Goal: Information Seeking & Learning: Learn about a topic

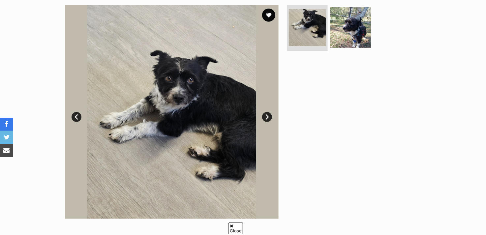
click at [265, 116] on link "Next" at bounding box center [267, 117] width 10 height 10
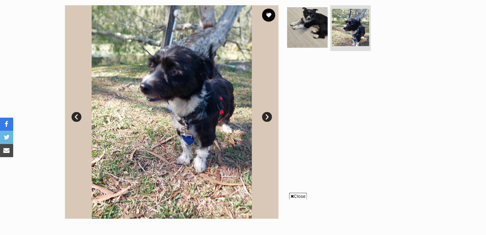
click at [265, 116] on link "Next" at bounding box center [267, 117] width 10 height 10
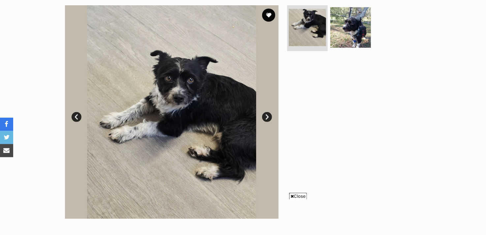
click at [265, 116] on link "Next" at bounding box center [267, 117] width 10 height 10
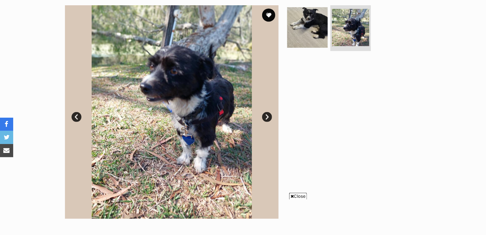
click at [265, 116] on link "Next" at bounding box center [267, 117] width 10 height 10
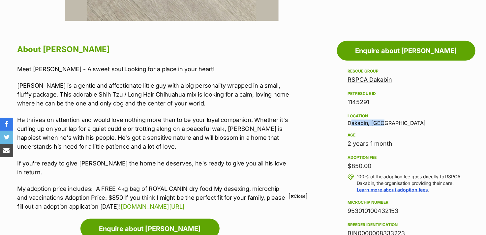
drag, startPoint x: 349, startPoint y: 123, endPoint x: 382, endPoint y: 120, distance: 33.2
click at [382, 120] on div "Location Dakabin, QLD" at bounding box center [406, 119] width 117 height 14
copy div "Dakabin, QLD"
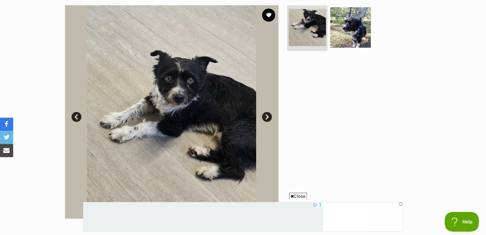
click at [266, 118] on link "Next" at bounding box center [267, 117] width 10 height 10
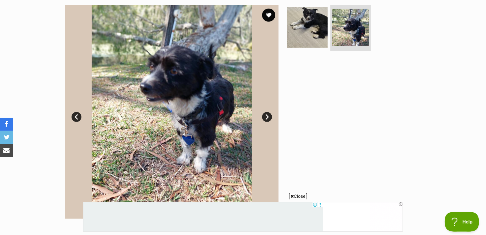
click at [266, 118] on link "Next" at bounding box center [267, 117] width 10 height 10
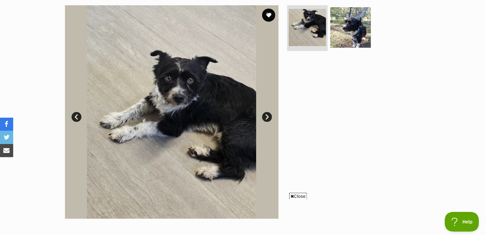
click at [265, 120] on link "Next" at bounding box center [267, 117] width 10 height 10
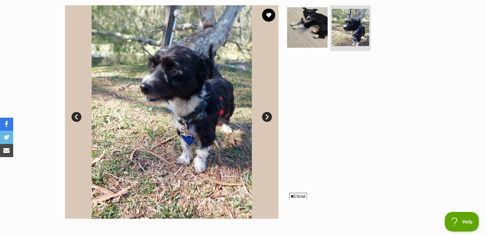
click at [265, 120] on link "Next" at bounding box center [267, 117] width 10 height 10
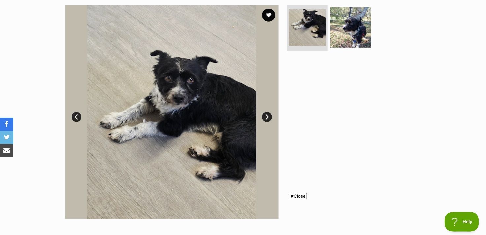
click at [266, 117] on link "Next" at bounding box center [267, 117] width 10 height 10
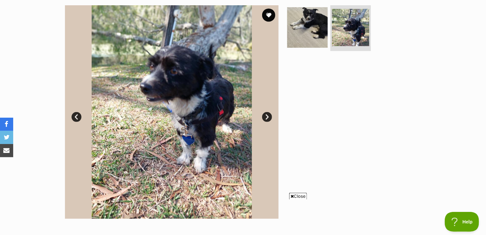
click at [266, 117] on link "Next" at bounding box center [267, 117] width 10 height 10
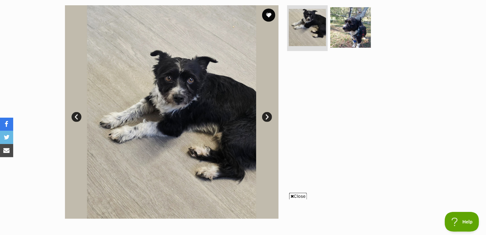
click at [266, 117] on link "Next" at bounding box center [267, 117] width 10 height 10
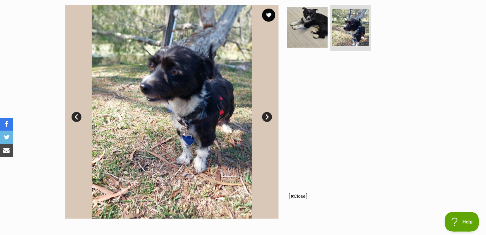
click at [266, 117] on link "Next" at bounding box center [267, 117] width 10 height 10
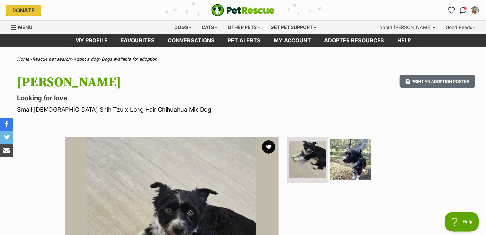
click at [254, 15] on img "PetRescue" at bounding box center [243, 10] width 63 height 13
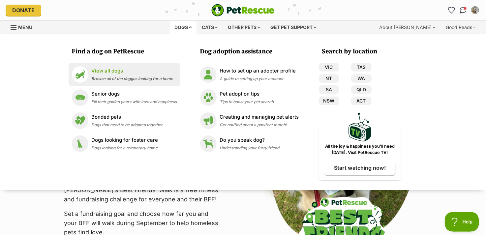
click at [116, 68] on p "View all dogs" at bounding box center [133, 71] width 82 height 8
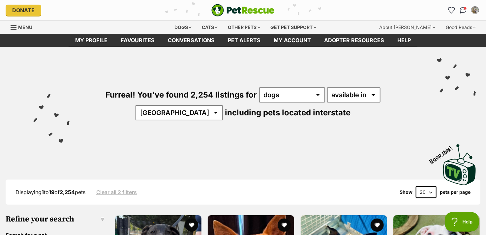
click at [156, 78] on div "Furreal! You've found 2,254 listings for any type of pet cats dogs other pets a…" at bounding box center [243, 93] width 467 height 92
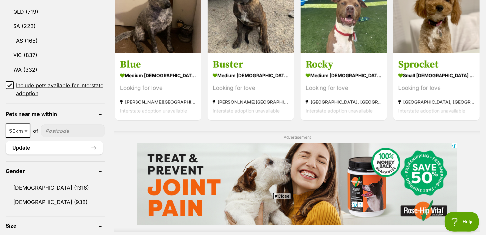
scroll to position [462, 0]
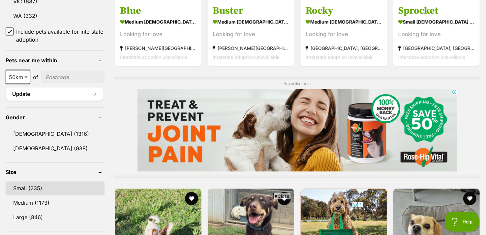
click at [44, 187] on link "Small (235)" at bounding box center [55, 189] width 99 height 14
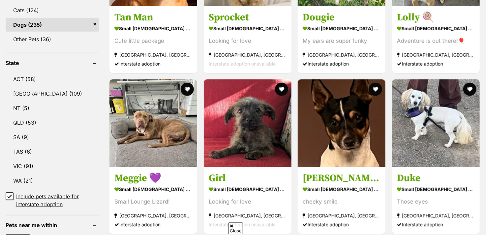
scroll to position [396, 0]
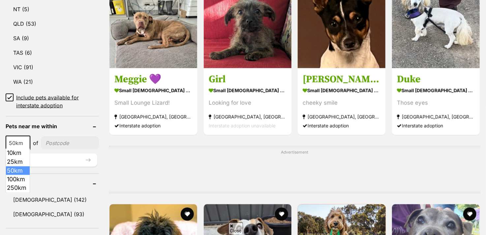
click at [22, 142] on span "50km" at bounding box center [17, 143] width 23 height 9
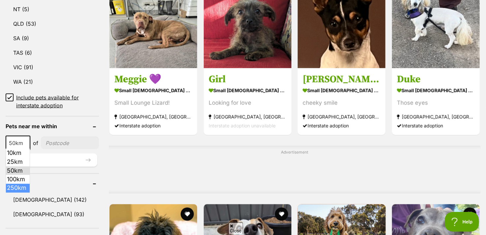
scroll to position [0, 0]
select select "250"
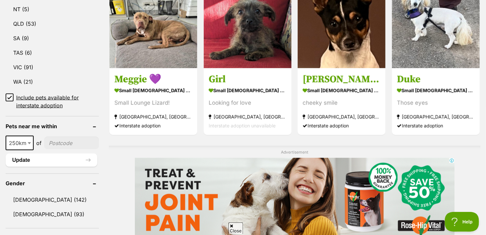
click at [60, 139] on input"] "postcode" at bounding box center [71, 143] width 55 height 13
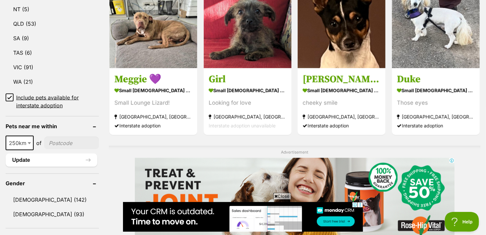
type input"] "2478"
click at [73, 159] on button "Update" at bounding box center [52, 160] width 92 height 13
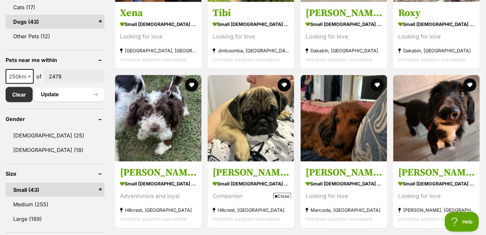
scroll to position [330, 0]
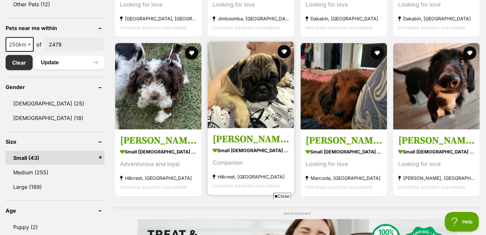
click at [225, 99] on img at bounding box center [251, 85] width 86 height 86
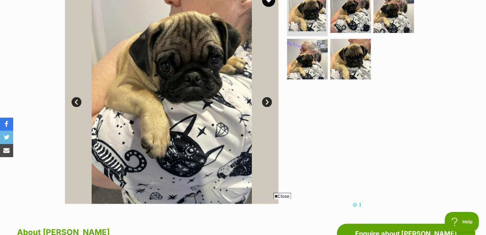
scroll to position [99, 0]
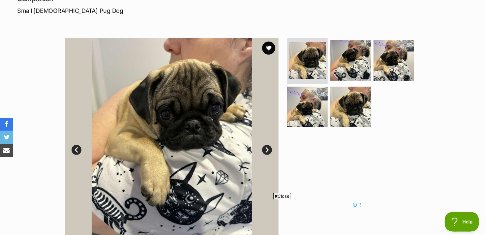
click at [265, 152] on link "Next" at bounding box center [267, 150] width 10 height 10
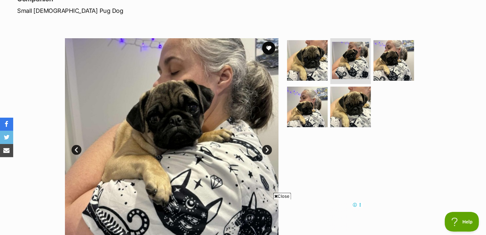
click at [265, 152] on link "Next" at bounding box center [267, 150] width 10 height 10
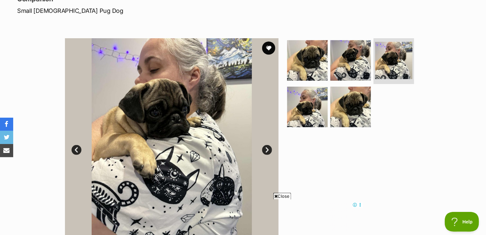
click at [265, 152] on link "Next" at bounding box center [267, 150] width 10 height 10
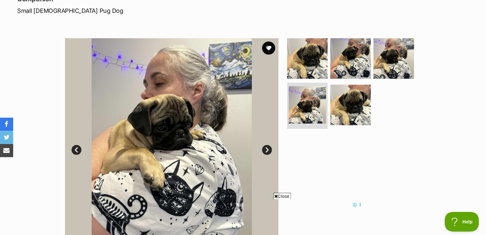
click at [265, 152] on link "Next" at bounding box center [267, 150] width 10 height 10
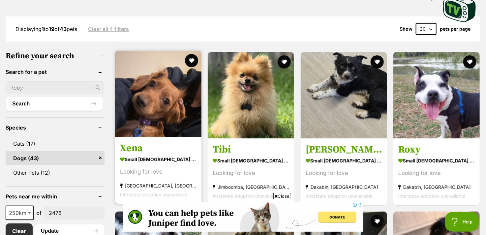
click at [180, 110] on img at bounding box center [158, 94] width 86 height 86
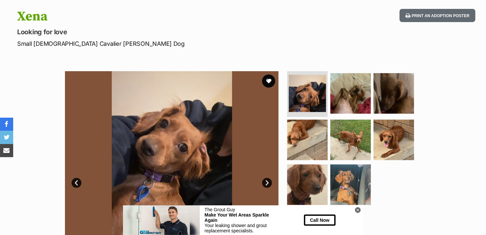
click at [265, 183] on link "Next" at bounding box center [267, 183] width 10 height 10
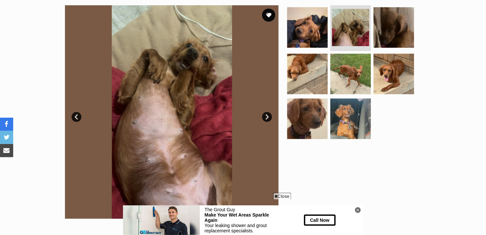
click at [267, 116] on link "Next" at bounding box center [267, 117] width 10 height 10
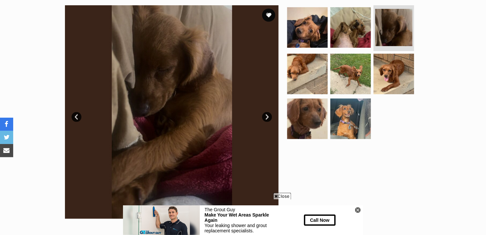
click at [267, 116] on link "Next" at bounding box center [267, 117] width 10 height 10
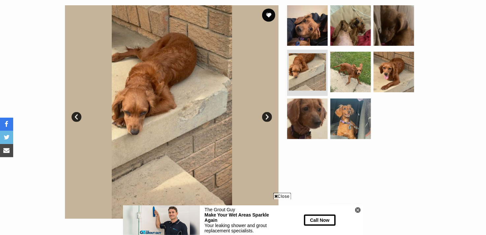
click at [267, 116] on link "Next" at bounding box center [267, 117] width 10 height 10
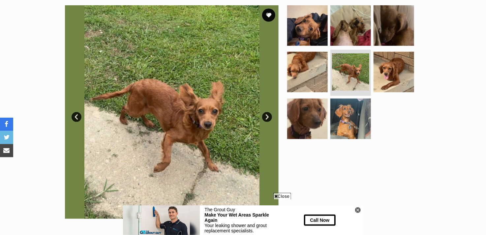
click at [267, 116] on link "Next" at bounding box center [267, 117] width 10 height 10
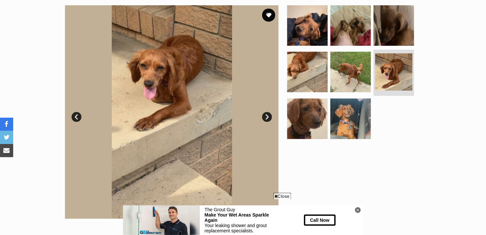
click at [267, 116] on link "Next" at bounding box center [267, 117] width 10 height 10
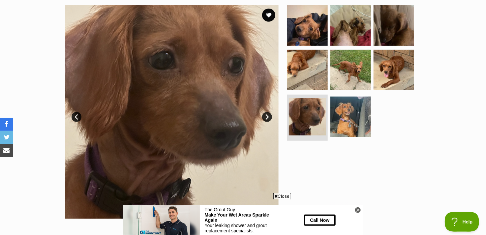
click at [267, 116] on link "Next" at bounding box center [267, 117] width 10 height 10
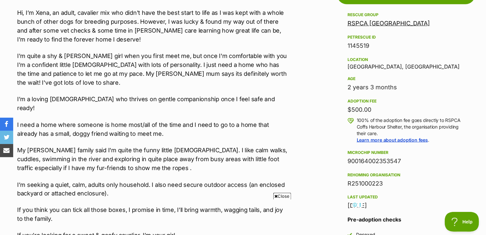
scroll to position [396, 0]
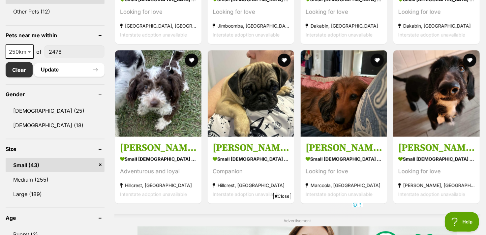
scroll to position [356, 0]
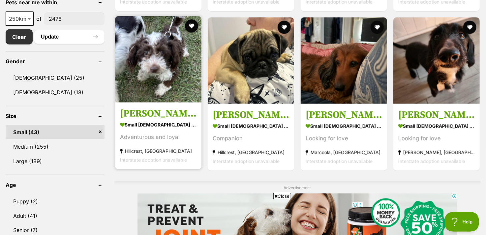
click at [163, 83] on img at bounding box center [158, 59] width 86 height 86
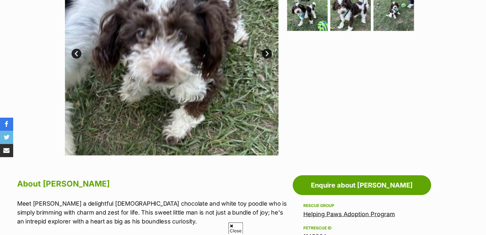
scroll to position [198, 0]
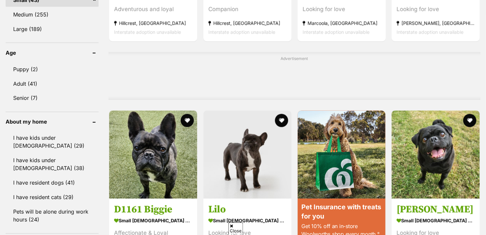
scroll to position [554, 0]
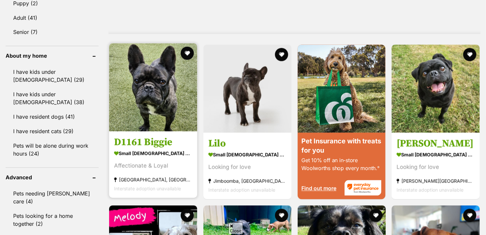
click at [167, 87] on img at bounding box center [153, 88] width 88 height 88
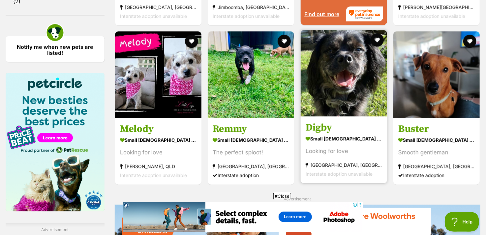
click at [350, 100] on img at bounding box center [344, 73] width 86 height 86
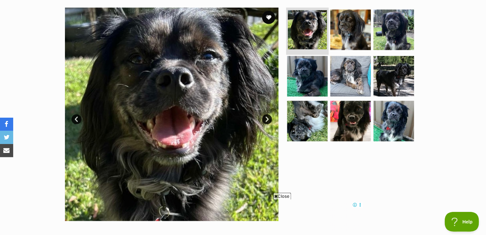
scroll to position [132, 0]
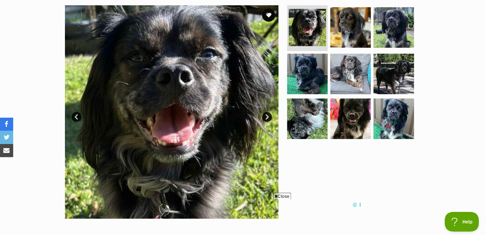
click at [268, 117] on link "Next" at bounding box center [267, 117] width 10 height 10
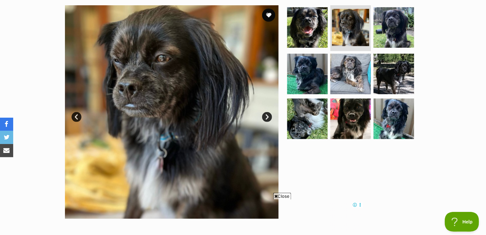
click at [268, 117] on link "Next" at bounding box center [267, 117] width 10 height 10
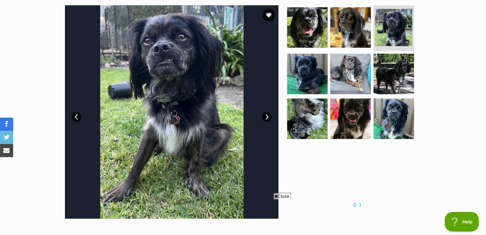
click at [268, 117] on link "Next" at bounding box center [267, 117] width 10 height 10
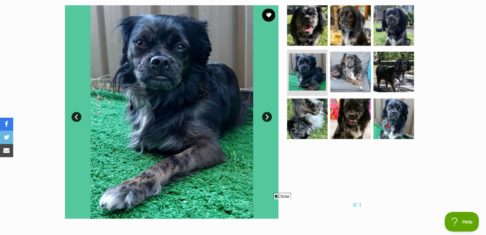
click at [268, 117] on link "Next" at bounding box center [267, 117] width 10 height 10
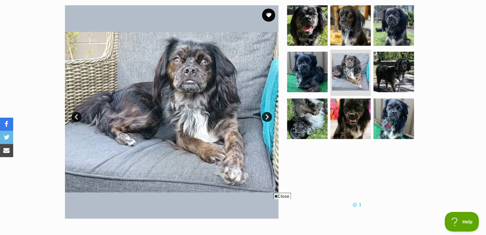
click at [268, 117] on link "Next" at bounding box center [267, 117] width 10 height 10
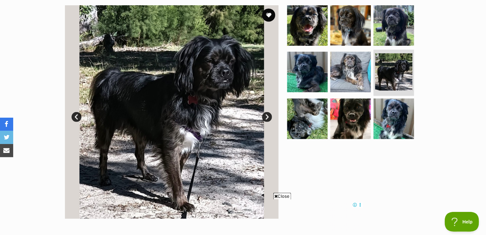
click at [268, 117] on link "Next" at bounding box center [267, 117] width 10 height 10
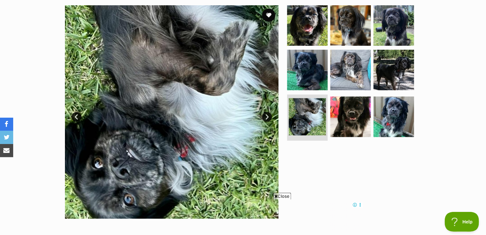
click at [268, 117] on link "Next" at bounding box center [267, 117] width 10 height 10
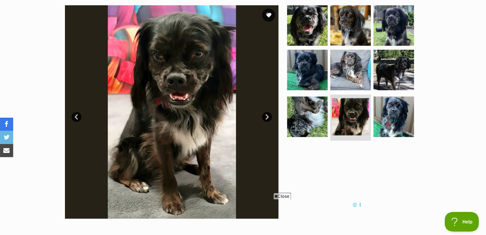
click at [268, 117] on link "Next" at bounding box center [267, 117] width 10 height 10
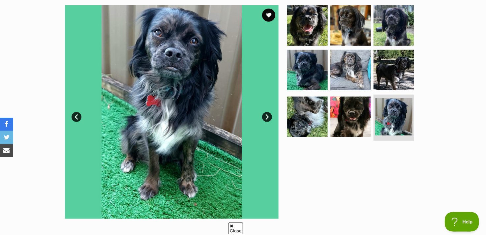
scroll to position [0, 0]
click at [268, 117] on link "Next" at bounding box center [267, 117] width 10 height 10
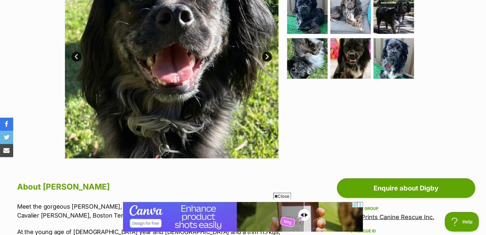
scroll to position [165, 0]
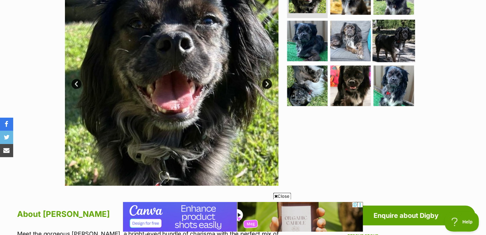
click at [395, 49] on img at bounding box center [394, 41] width 43 height 43
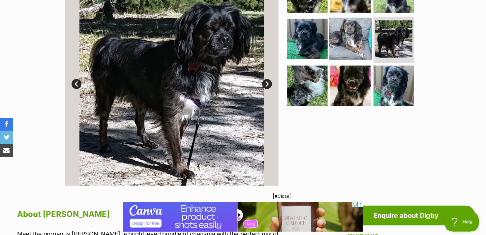
click at [349, 49] on img at bounding box center [351, 39] width 43 height 43
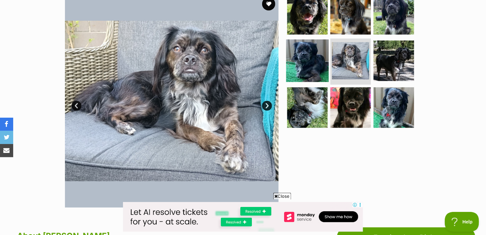
scroll to position [132, 0]
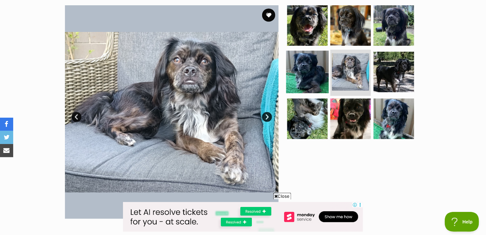
click at [304, 67] on img at bounding box center [307, 72] width 43 height 43
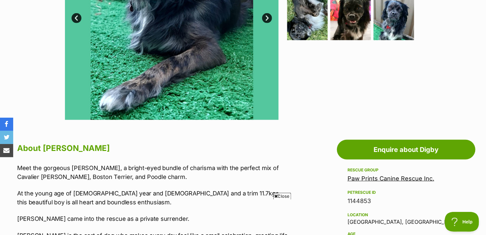
scroll to position [0, 0]
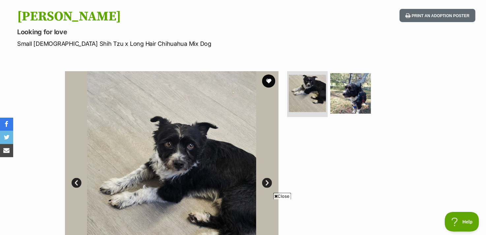
click at [265, 182] on link "Next" at bounding box center [267, 183] width 10 height 10
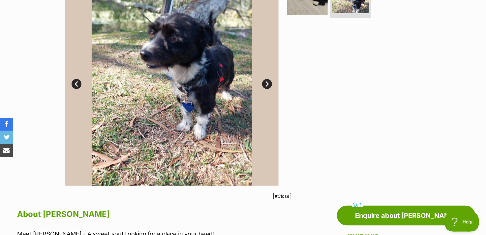
scroll to position [132, 0]
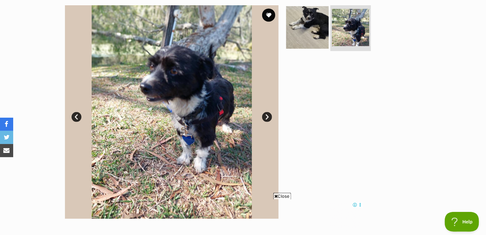
click at [313, 30] on img at bounding box center [307, 27] width 43 height 43
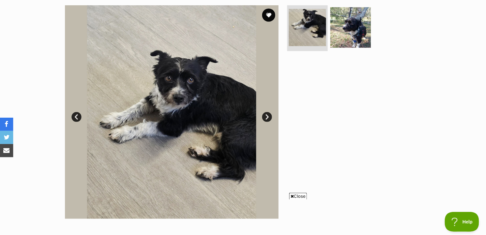
click at [265, 119] on link "Next" at bounding box center [267, 117] width 10 height 10
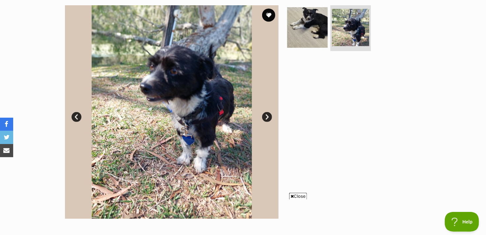
click at [265, 119] on link "Next" at bounding box center [267, 117] width 10 height 10
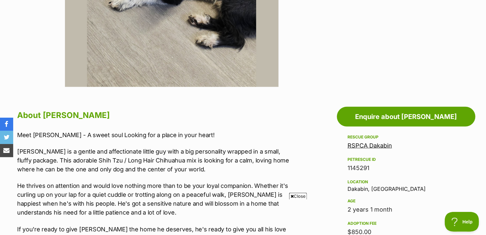
scroll to position [429, 0]
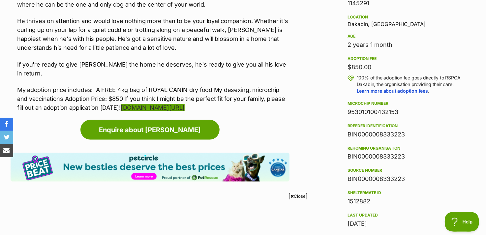
click at [185, 104] on link "www.rspcaqld.org.au/apply-to-adopt" at bounding box center [153, 107] width 64 height 7
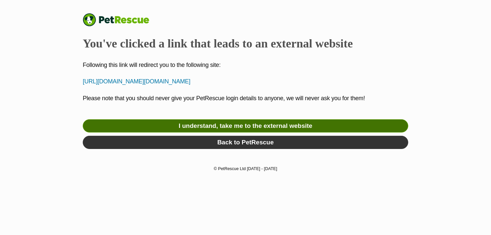
click at [286, 129] on link "I understand, take me to the external website" at bounding box center [246, 125] width 326 height 13
click at [180, 124] on link "I understand, take me to the external website" at bounding box center [246, 125] width 326 height 13
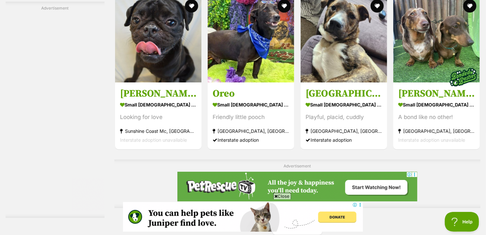
scroll to position [1008, 0]
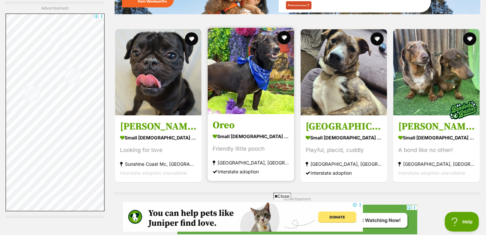
click at [247, 80] on img at bounding box center [251, 71] width 86 height 86
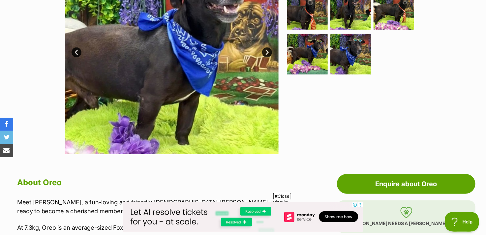
scroll to position [132, 0]
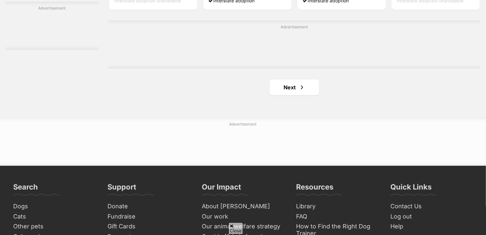
scroll to position [1085, 0]
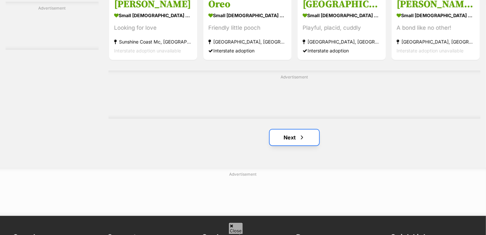
click at [303, 139] on span "Next page" at bounding box center [302, 138] width 7 height 8
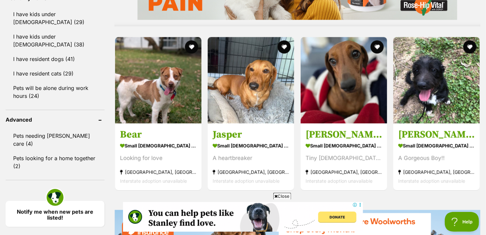
scroll to position [627, 0]
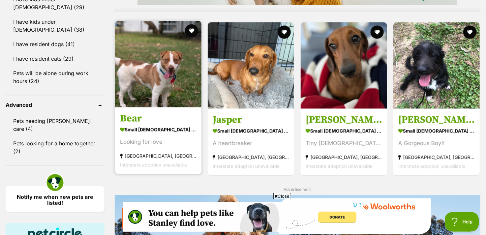
click at [154, 69] on img at bounding box center [158, 64] width 86 height 86
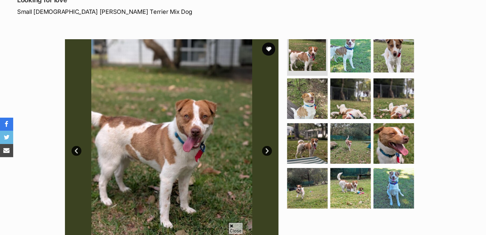
scroll to position [99, 0]
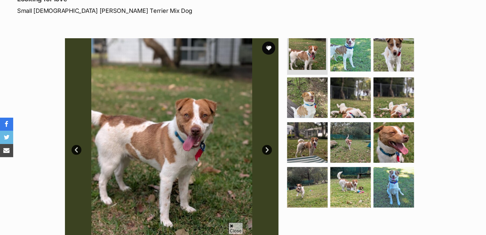
click at [268, 151] on link "Next" at bounding box center [267, 150] width 10 height 10
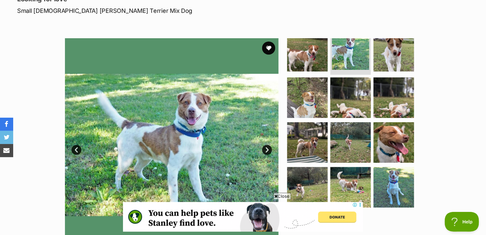
scroll to position [0, 0]
click at [268, 151] on link "Next" at bounding box center [267, 150] width 10 height 10
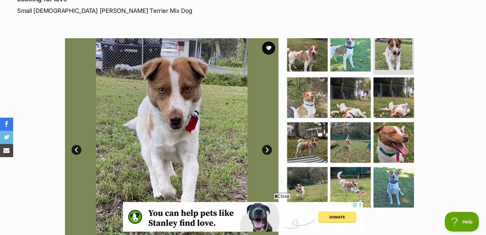
click at [268, 151] on link "Next" at bounding box center [267, 150] width 10 height 10
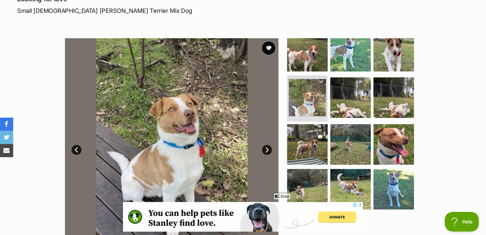
click at [268, 151] on link "Next" at bounding box center [267, 150] width 10 height 10
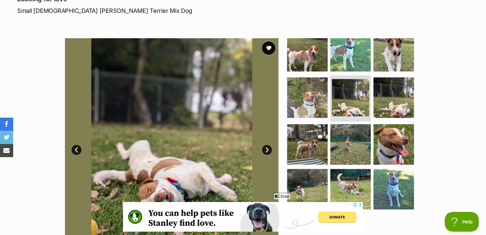
click at [268, 151] on link "Next" at bounding box center [267, 150] width 10 height 10
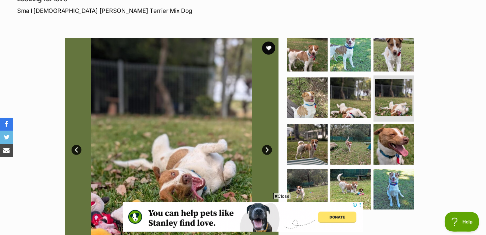
click at [268, 151] on link "Next" at bounding box center [267, 150] width 10 height 10
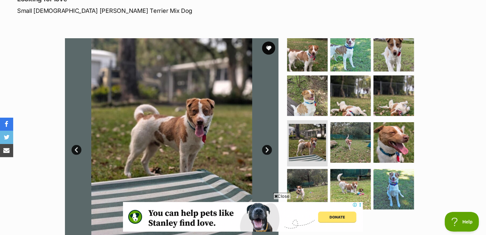
click at [268, 151] on link "Next" at bounding box center [267, 150] width 10 height 10
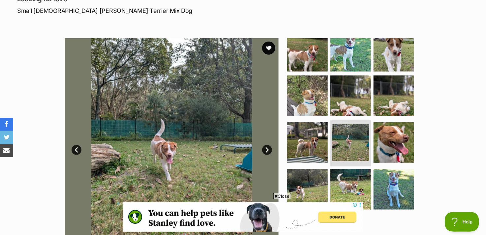
click at [268, 151] on link "Next" at bounding box center [267, 150] width 10 height 10
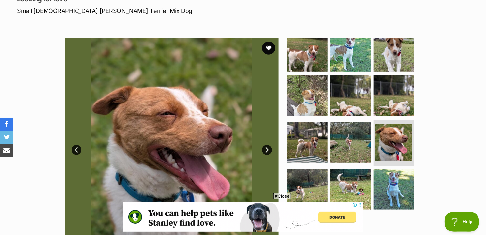
click at [268, 151] on link "Next" at bounding box center [267, 150] width 10 height 10
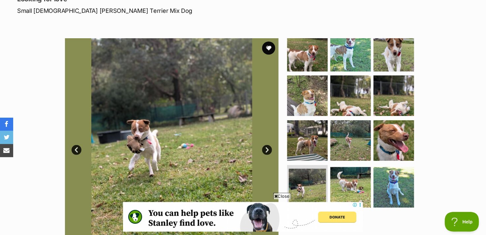
click at [268, 151] on link "Next" at bounding box center [267, 150] width 10 height 10
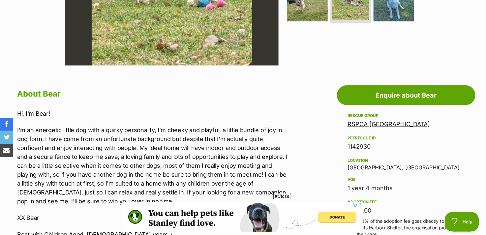
scroll to position [297, 0]
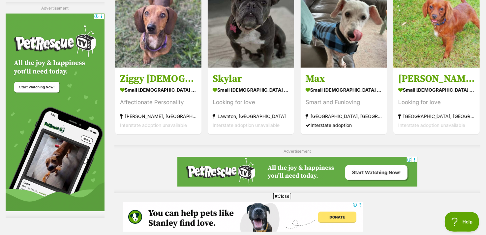
scroll to position [1044, 0]
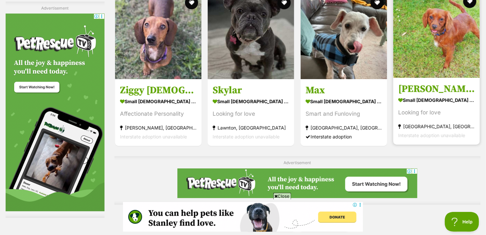
click at [434, 54] on img at bounding box center [437, 34] width 86 height 86
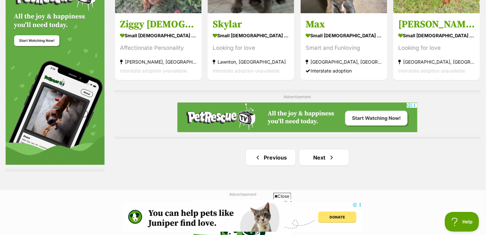
scroll to position [0, 0]
click at [309, 163] on link "Next" at bounding box center [324, 158] width 49 height 16
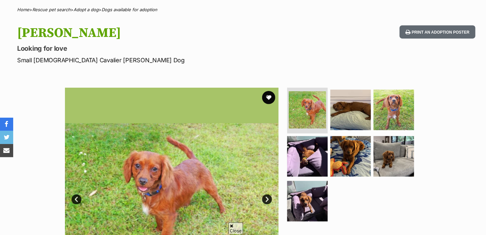
scroll to position [99, 0]
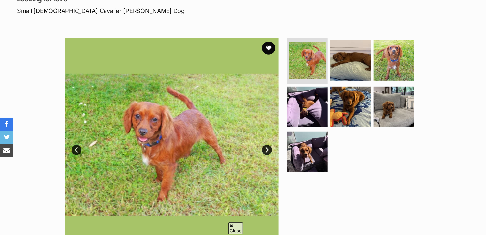
click at [270, 148] on link "Next" at bounding box center [267, 150] width 10 height 10
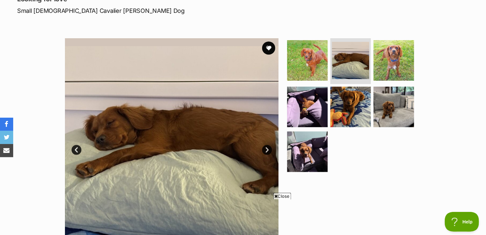
click at [270, 148] on link "Next" at bounding box center [267, 150] width 10 height 10
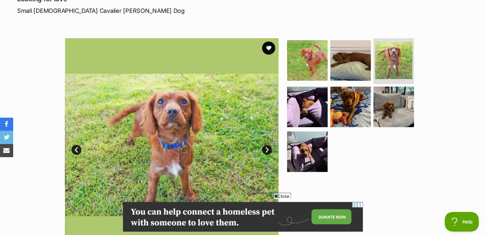
scroll to position [0, 0]
click at [270, 148] on link "Next" at bounding box center [267, 150] width 10 height 10
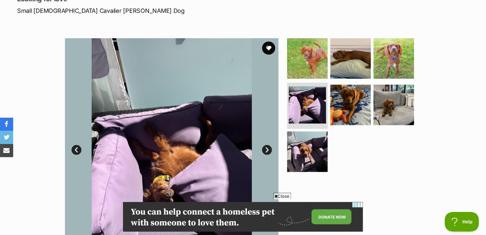
click at [270, 148] on link "Next" at bounding box center [267, 150] width 10 height 10
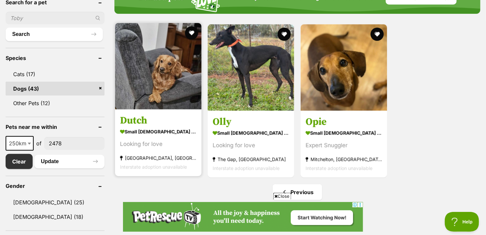
click at [164, 72] on img at bounding box center [158, 66] width 86 height 86
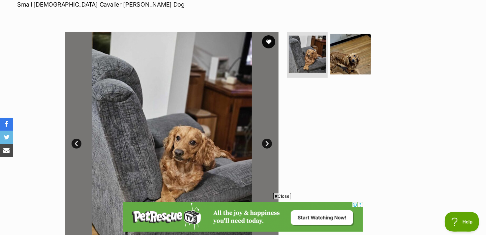
scroll to position [66, 0]
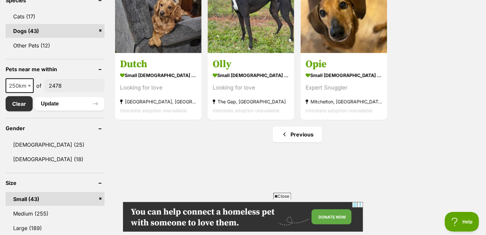
scroll to position [297, 0]
